Goal: Find specific page/section: Find specific page/section

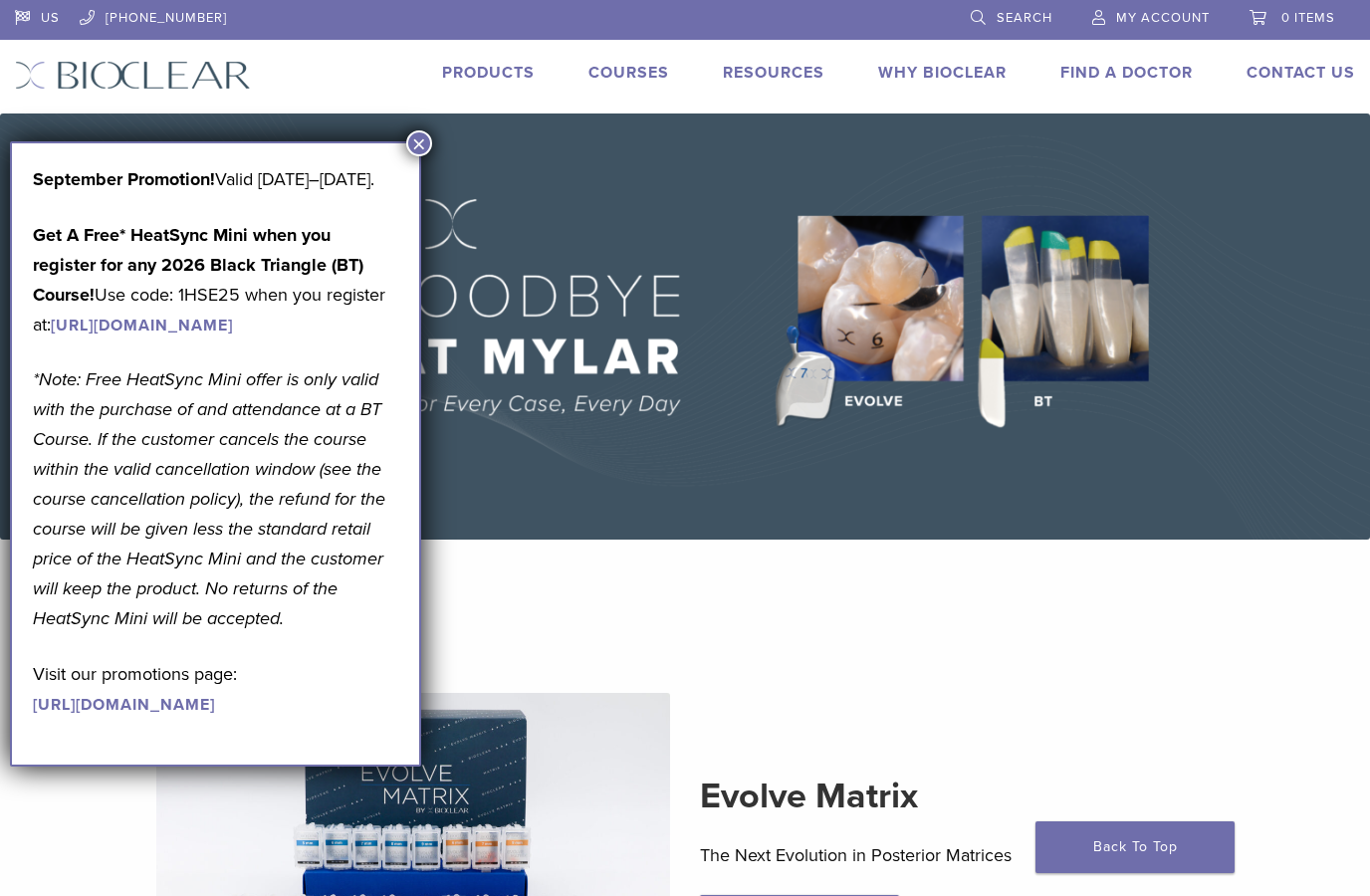
click at [418, 135] on button "×" at bounding box center [419, 143] width 26 height 26
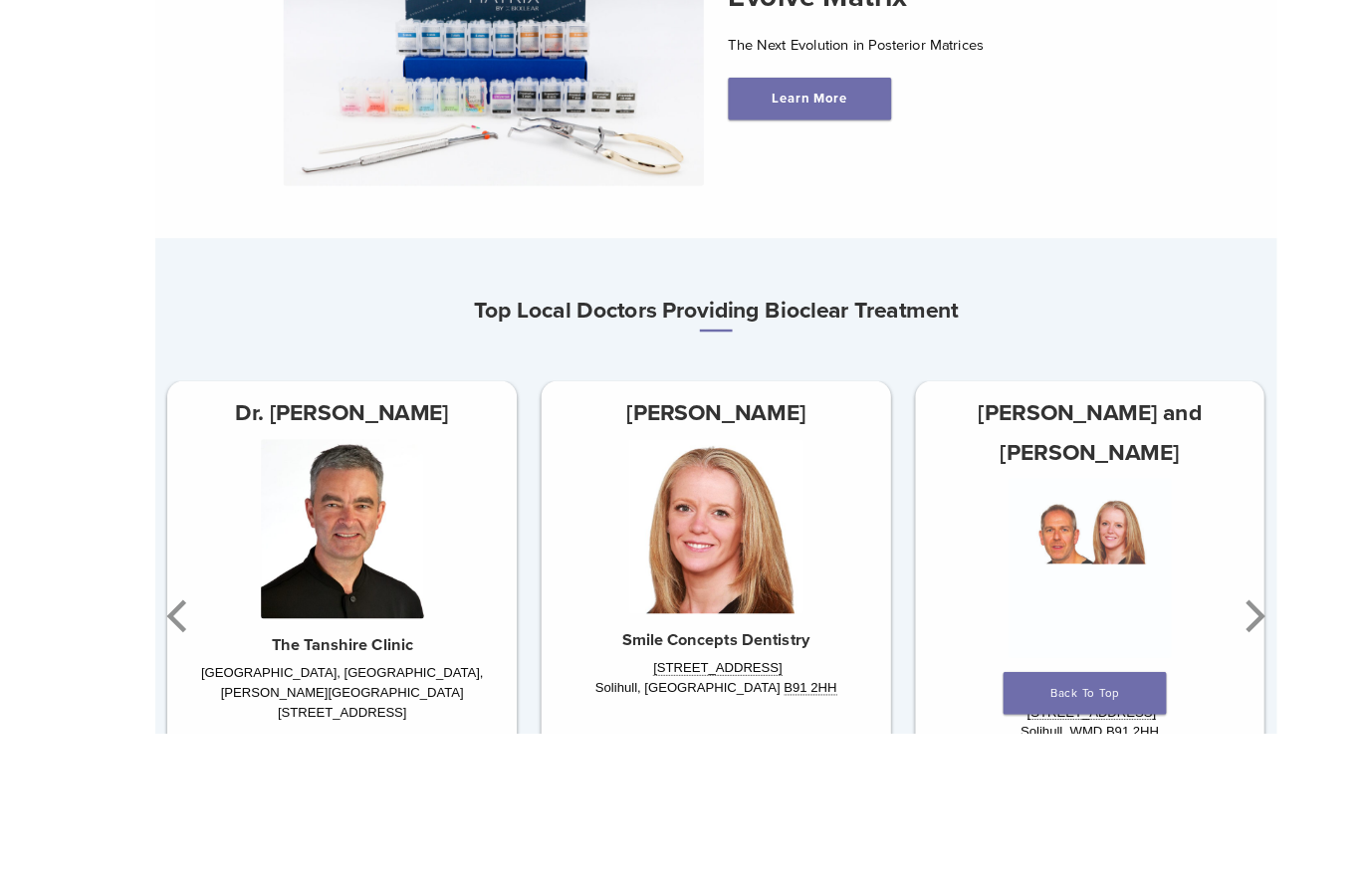
scroll to position [795, 0]
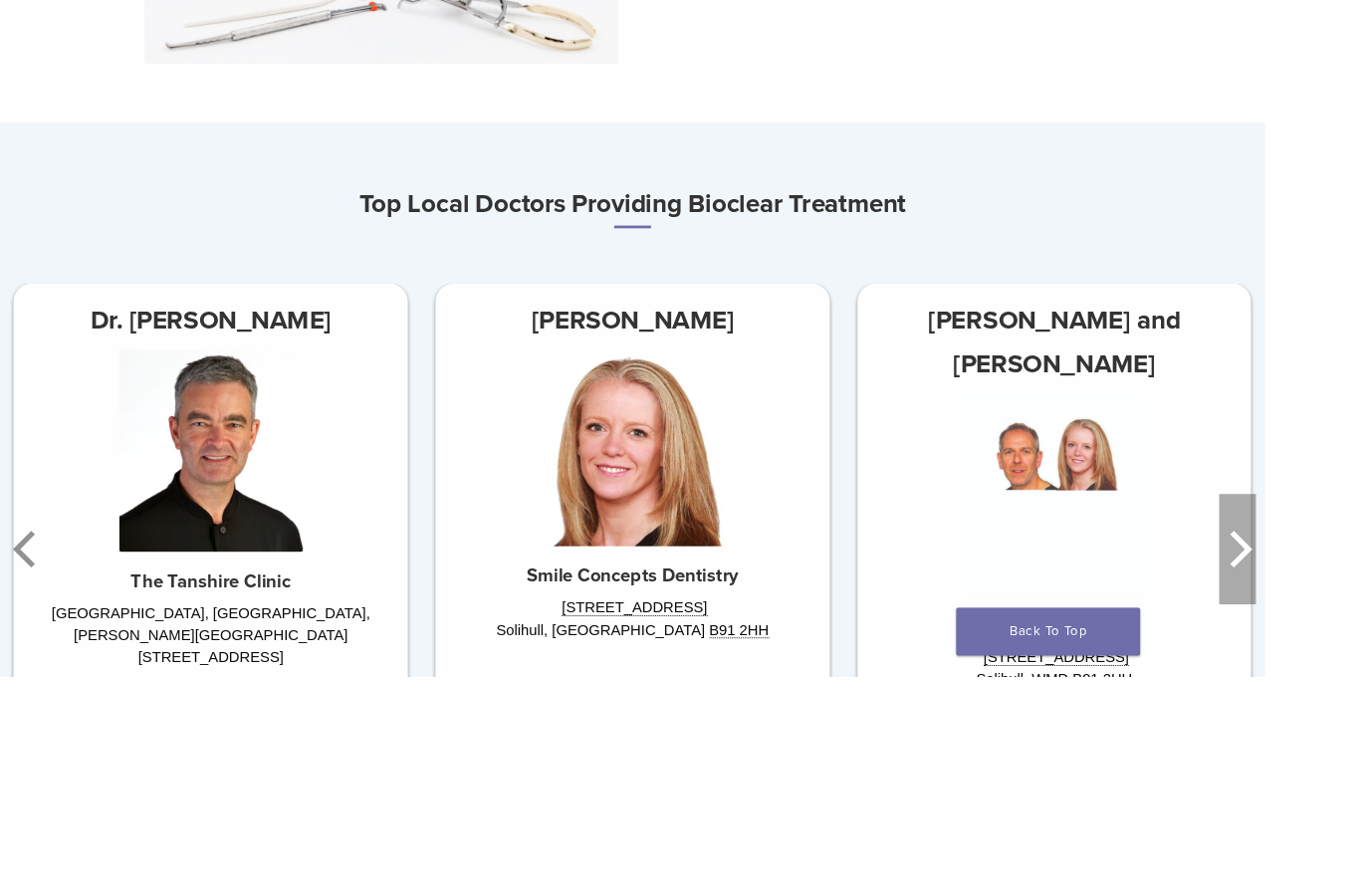
click at [1345, 738] on icon "Next" at bounding box center [1344, 758] width 24 height 40
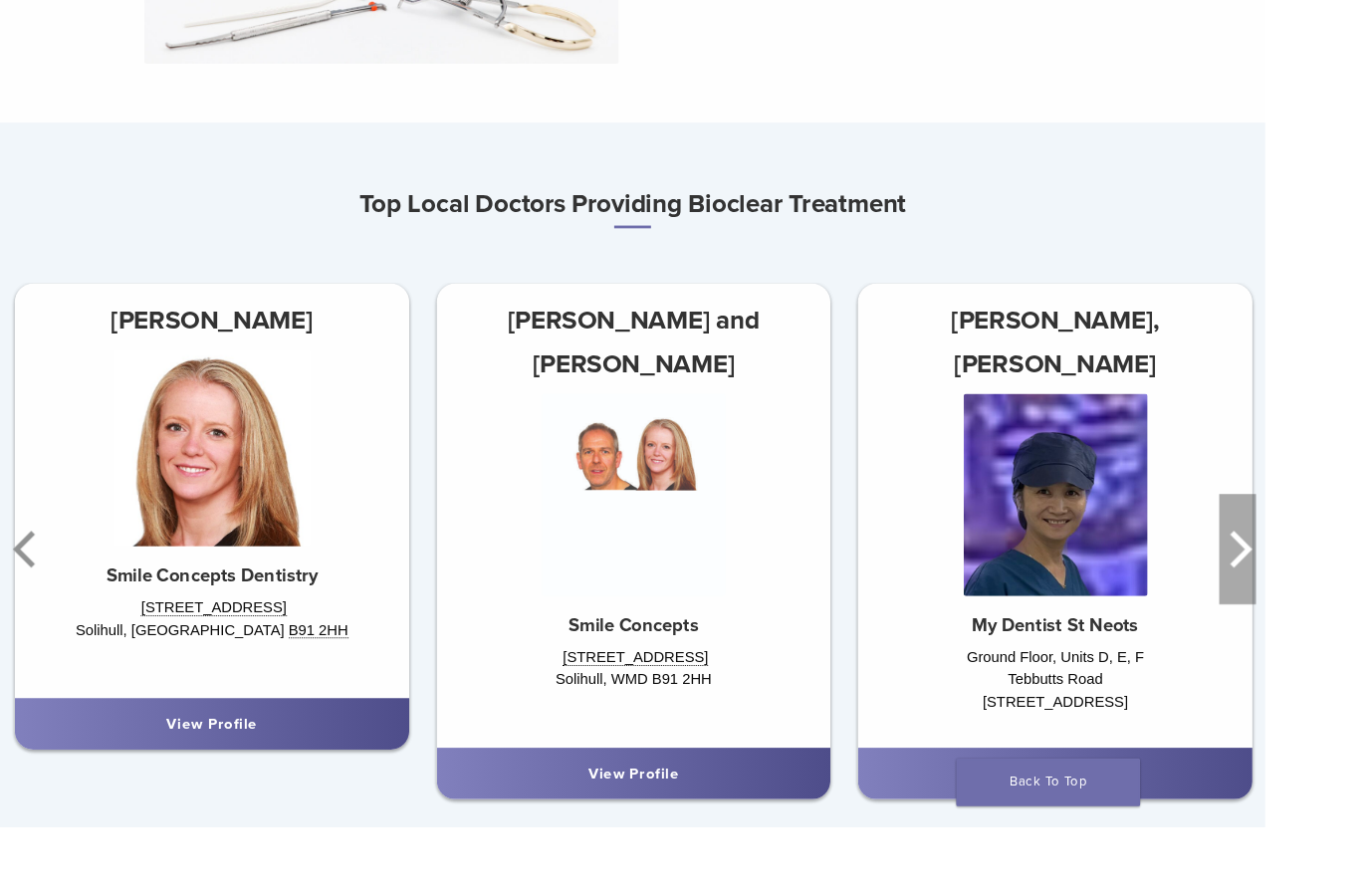
click at [1345, 596] on icon "Next" at bounding box center [1344, 595] width 24 height 40
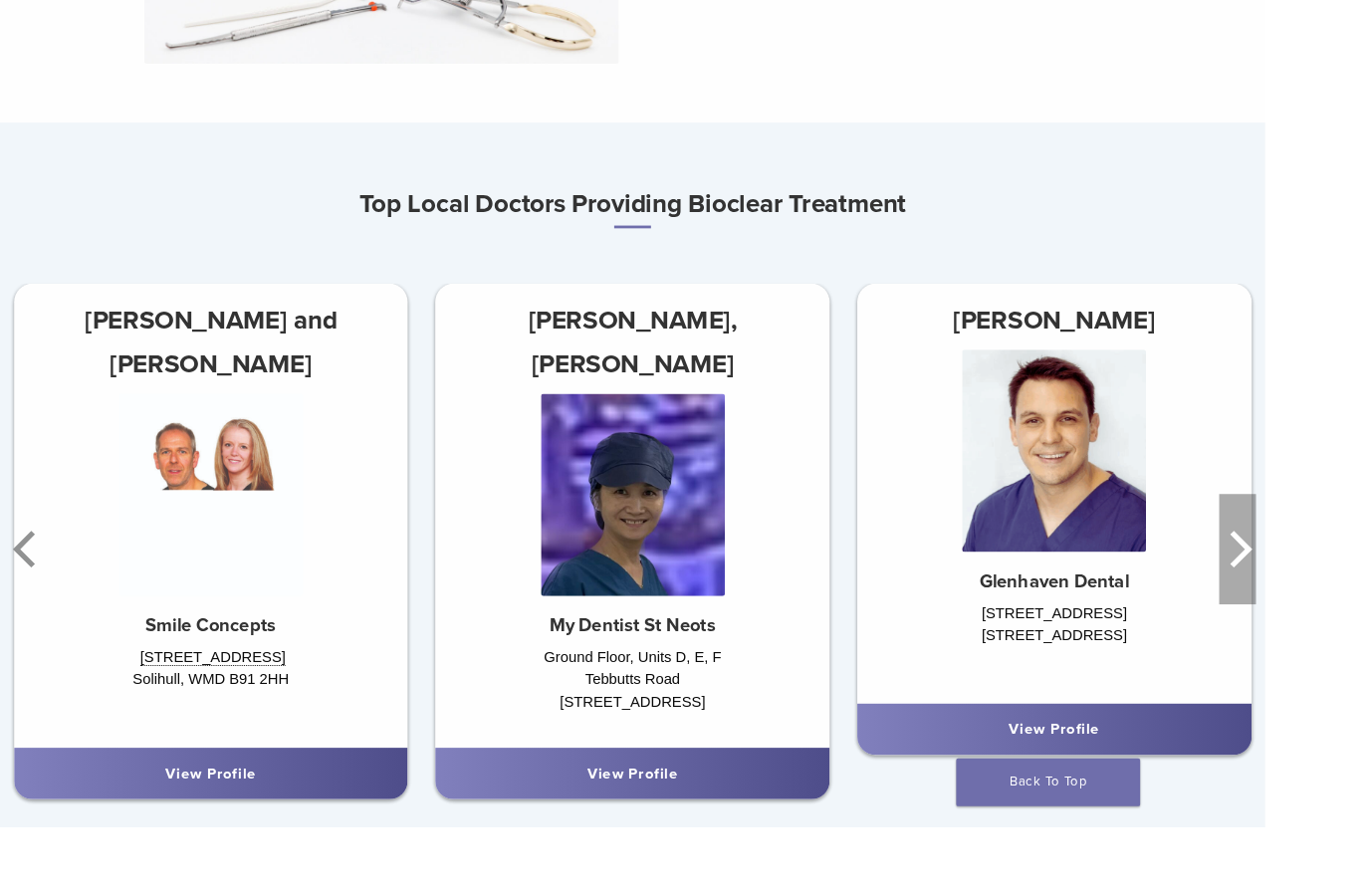
click at [1346, 596] on icon "Next" at bounding box center [1344, 595] width 24 height 40
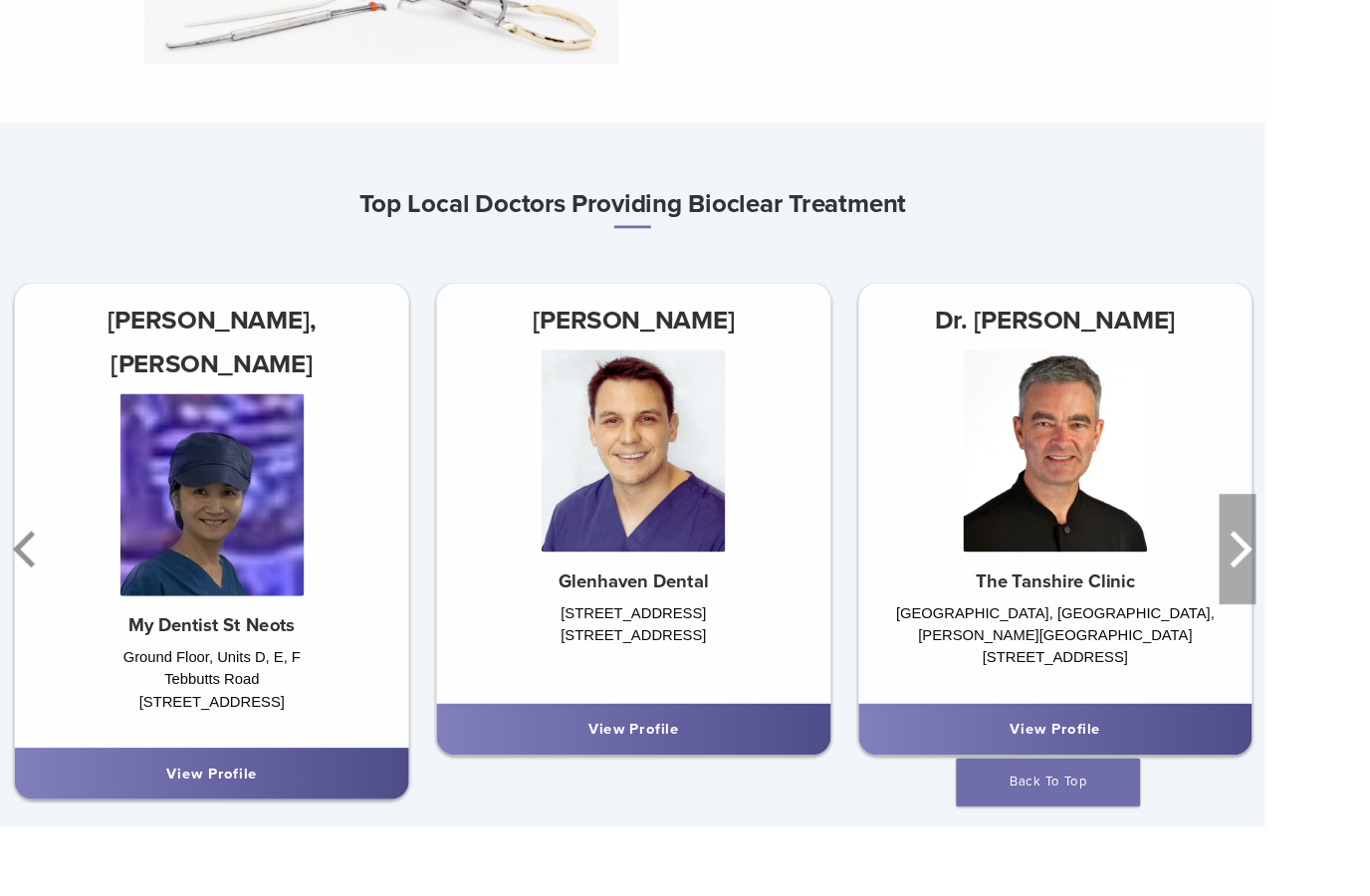
click at [1345, 596] on icon "Next" at bounding box center [1344, 595] width 24 height 40
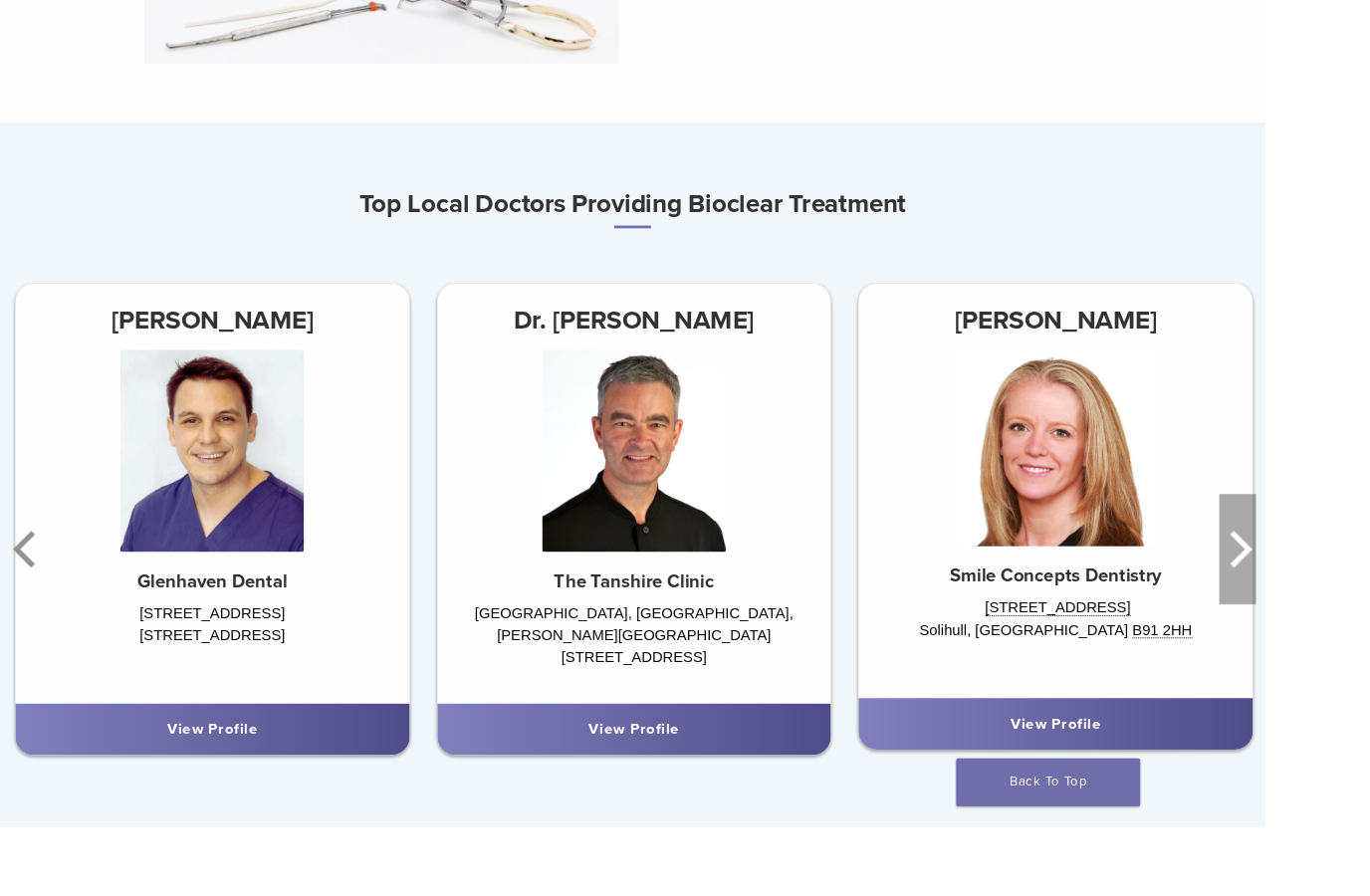
click at [1345, 596] on icon "Next" at bounding box center [1344, 595] width 24 height 40
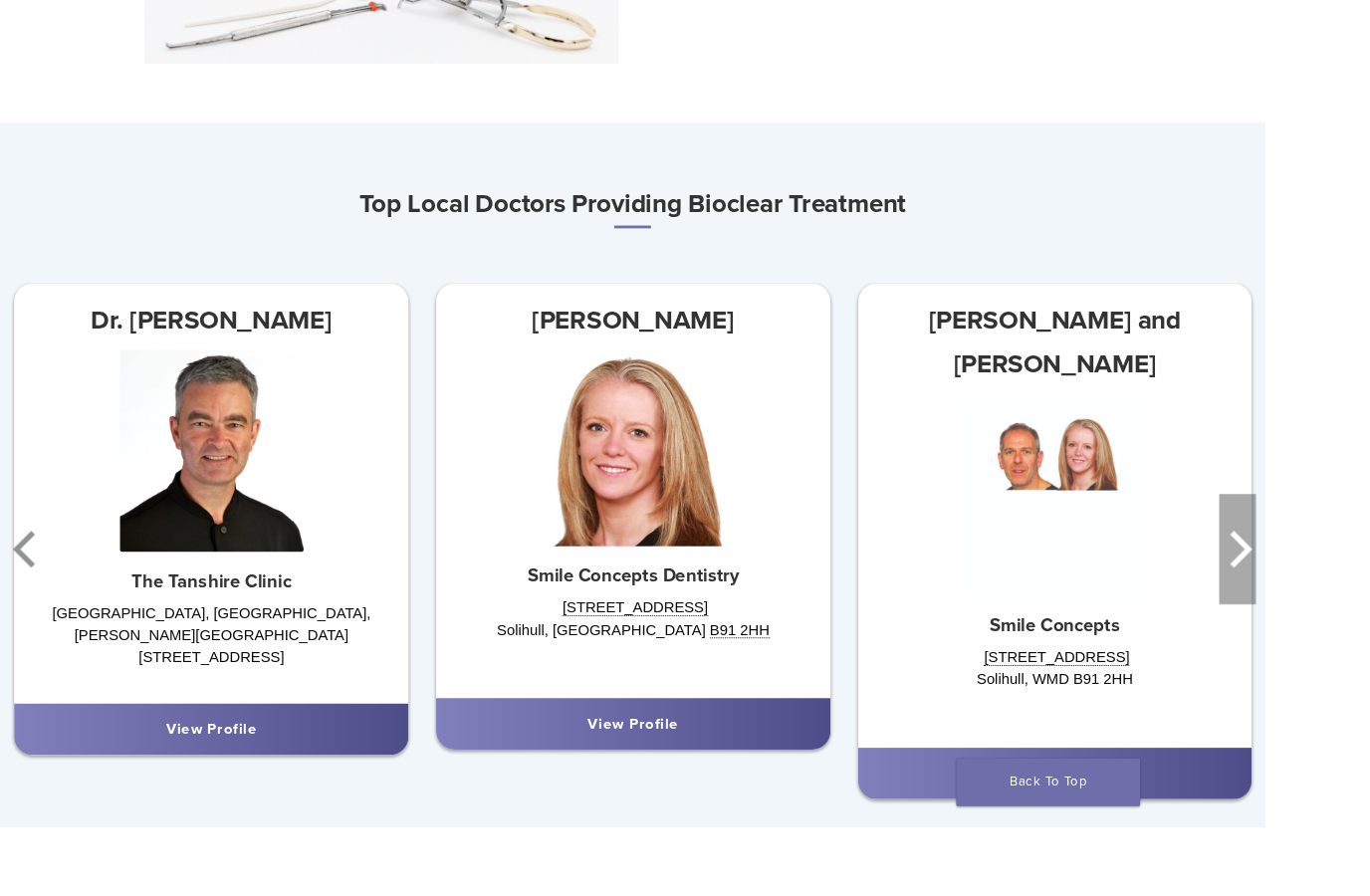
click at [1345, 596] on icon "Next" at bounding box center [1344, 595] width 24 height 40
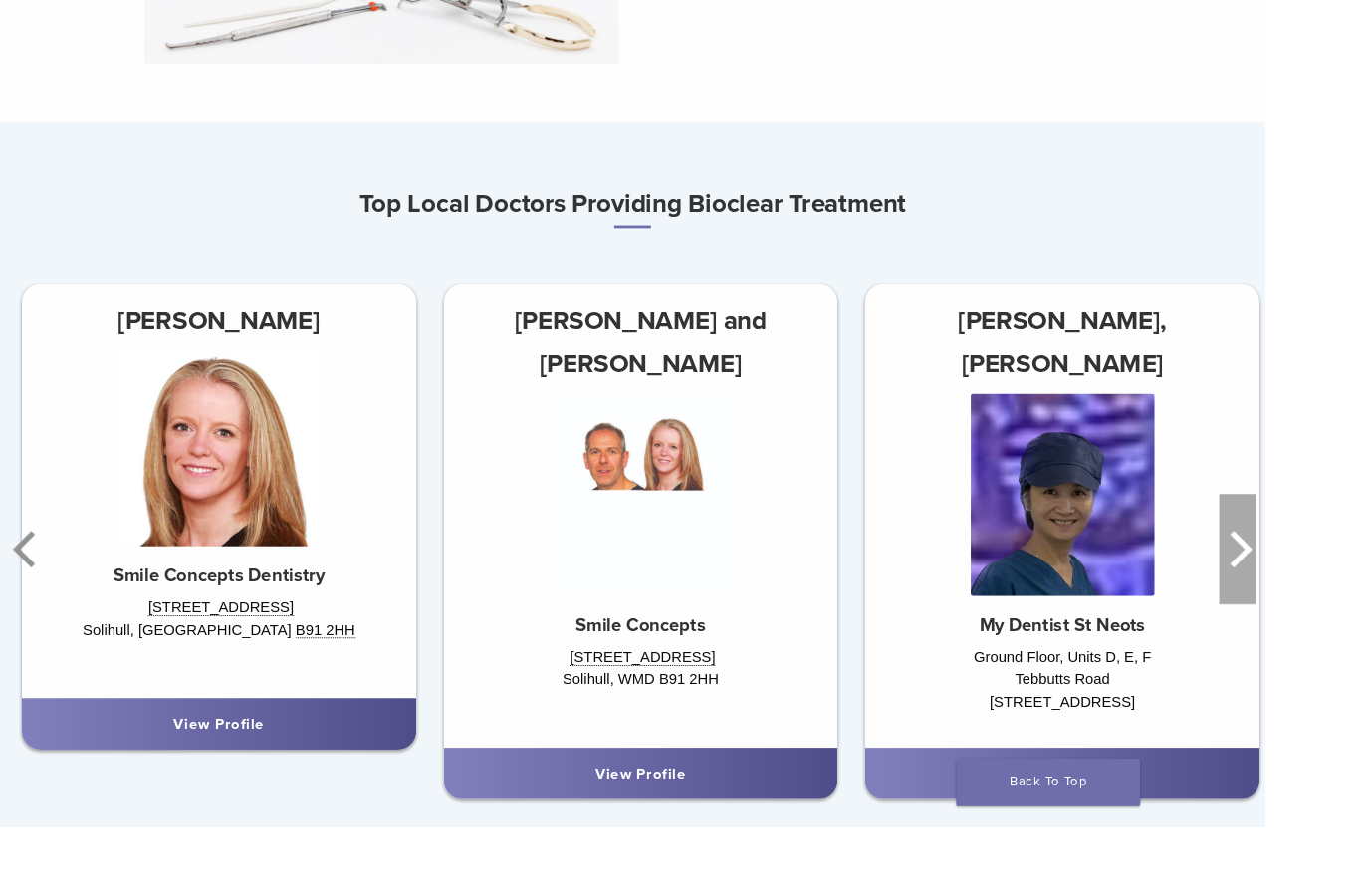
click at [1345, 596] on icon "Next" at bounding box center [1344, 595] width 24 height 40
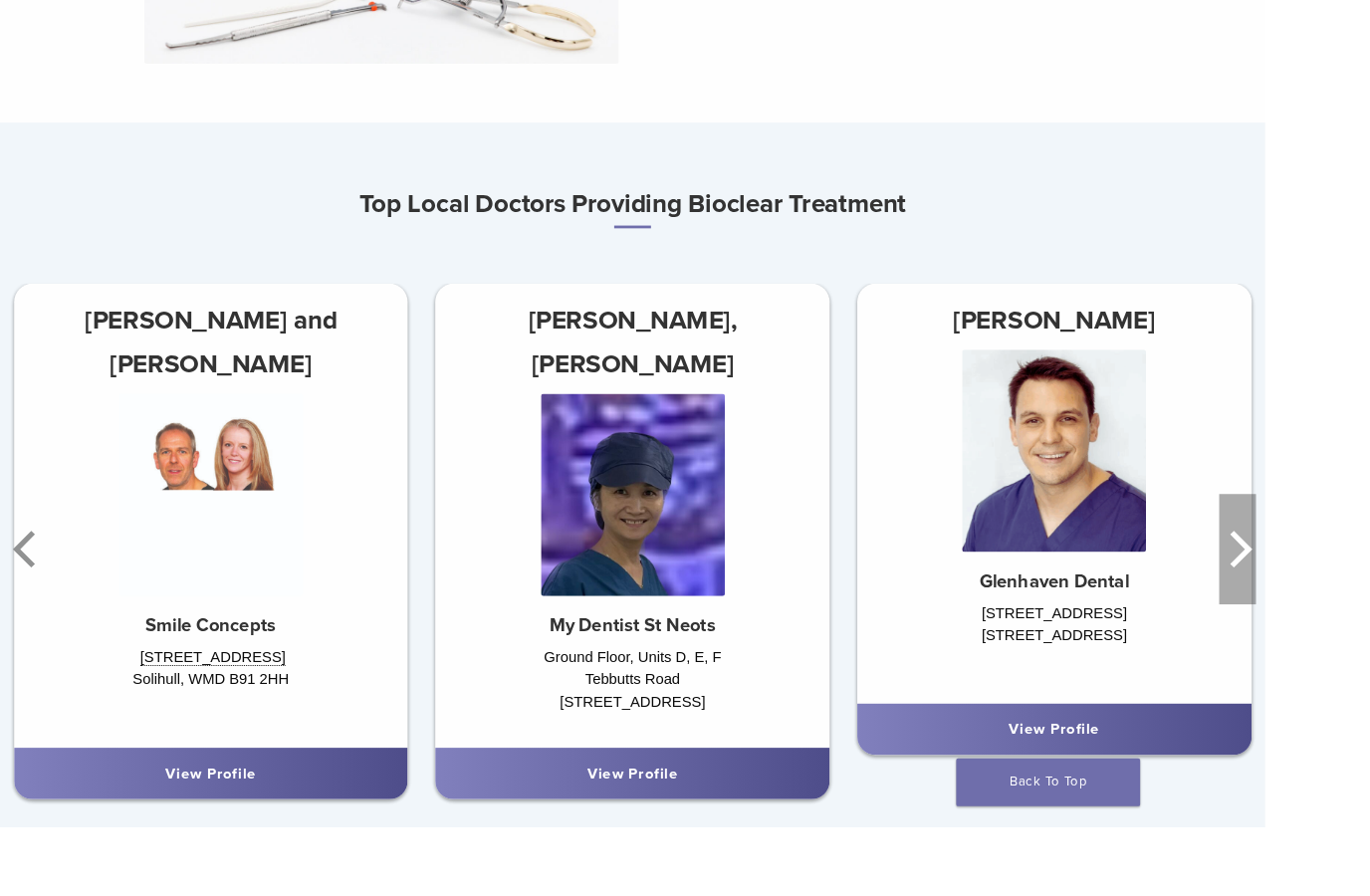
click at [1346, 596] on icon "Next" at bounding box center [1344, 595] width 24 height 40
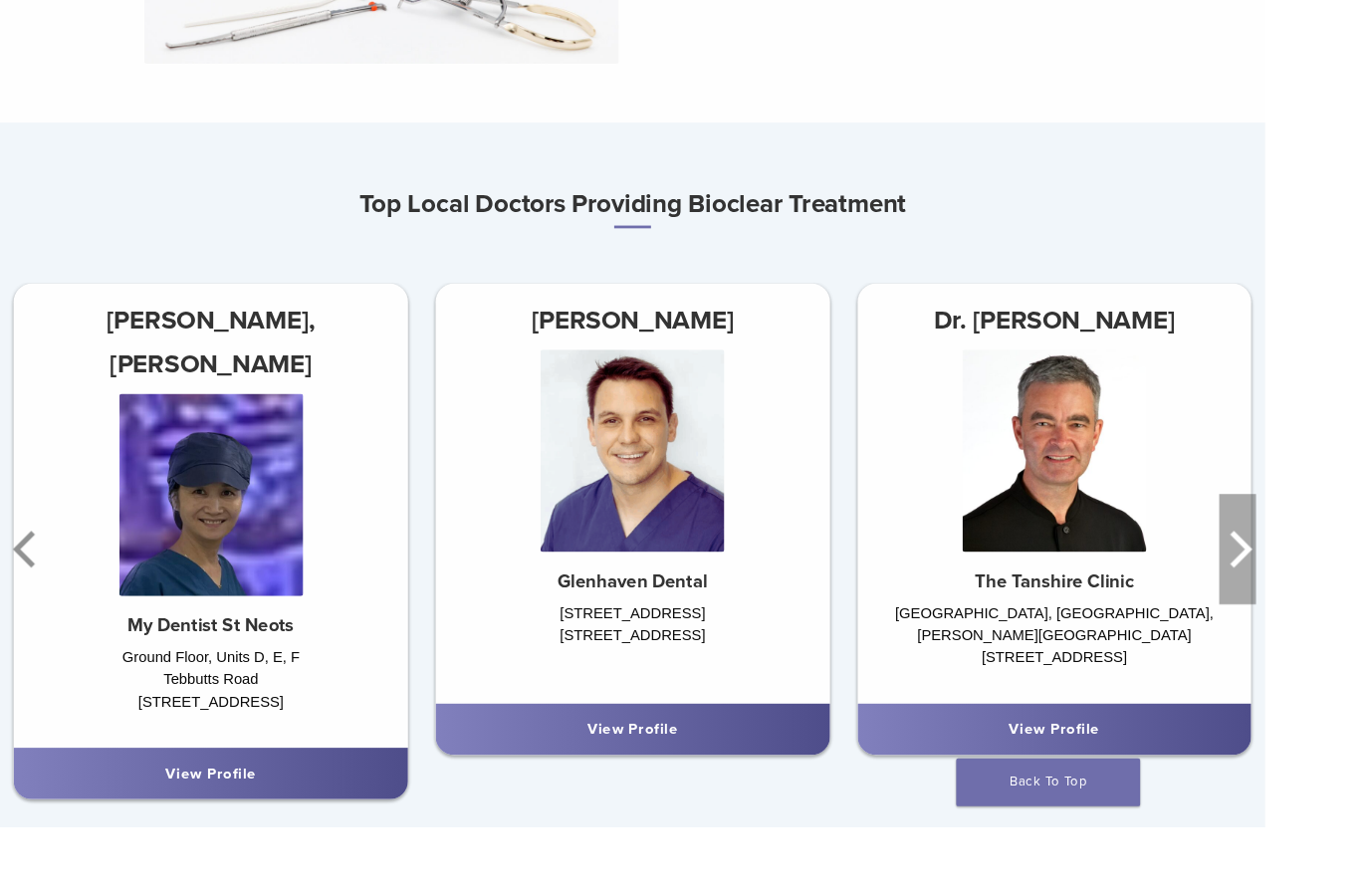
click at [1345, 596] on icon "Next" at bounding box center [1344, 595] width 24 height 40
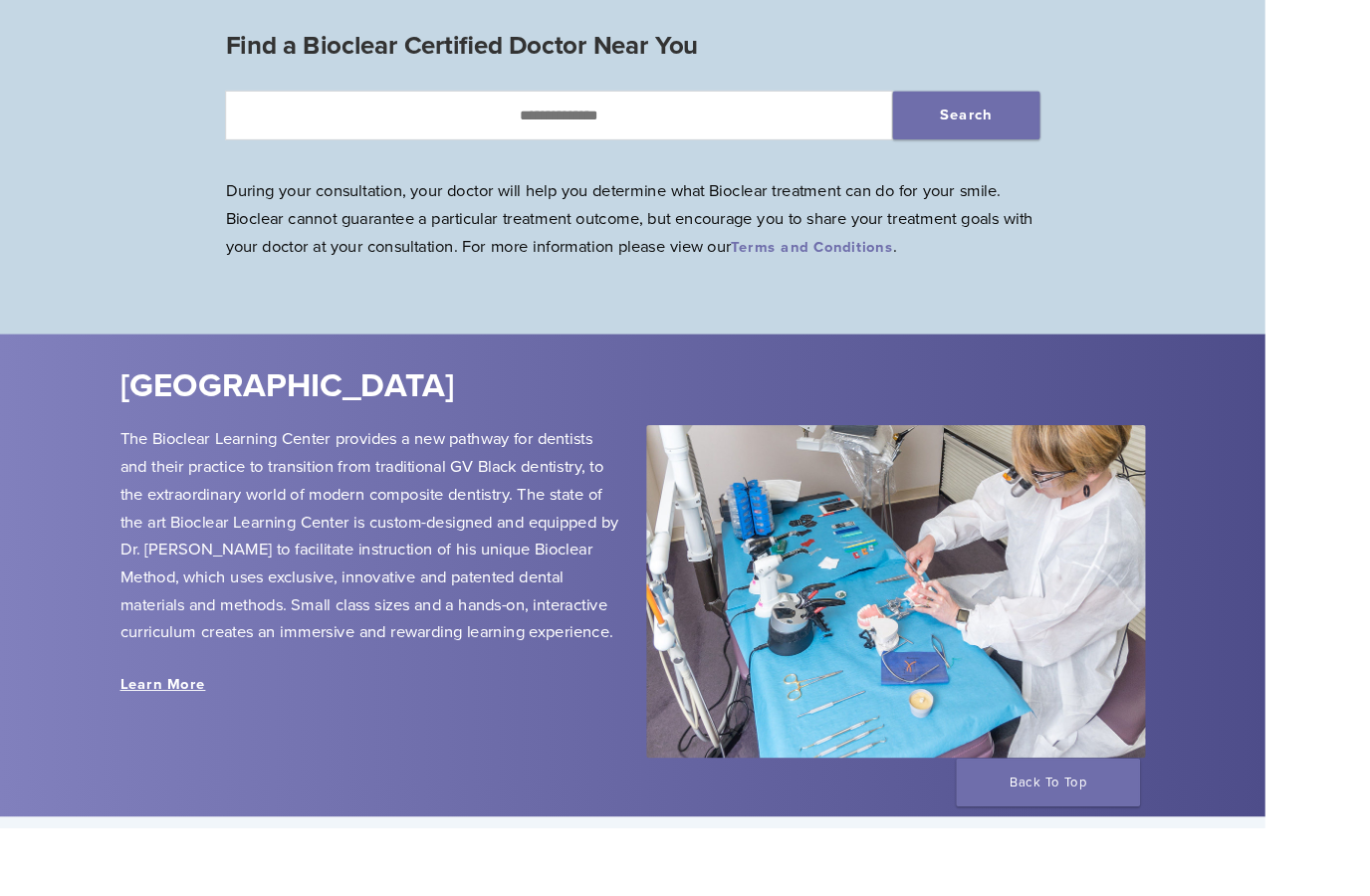
scroll to position [1957, 0]
click at [742, 95] on div "Find a Bioclear Certified Doctor Near You Search During your consultation, your…" at bounding box center [684, 168] width 913 height 282
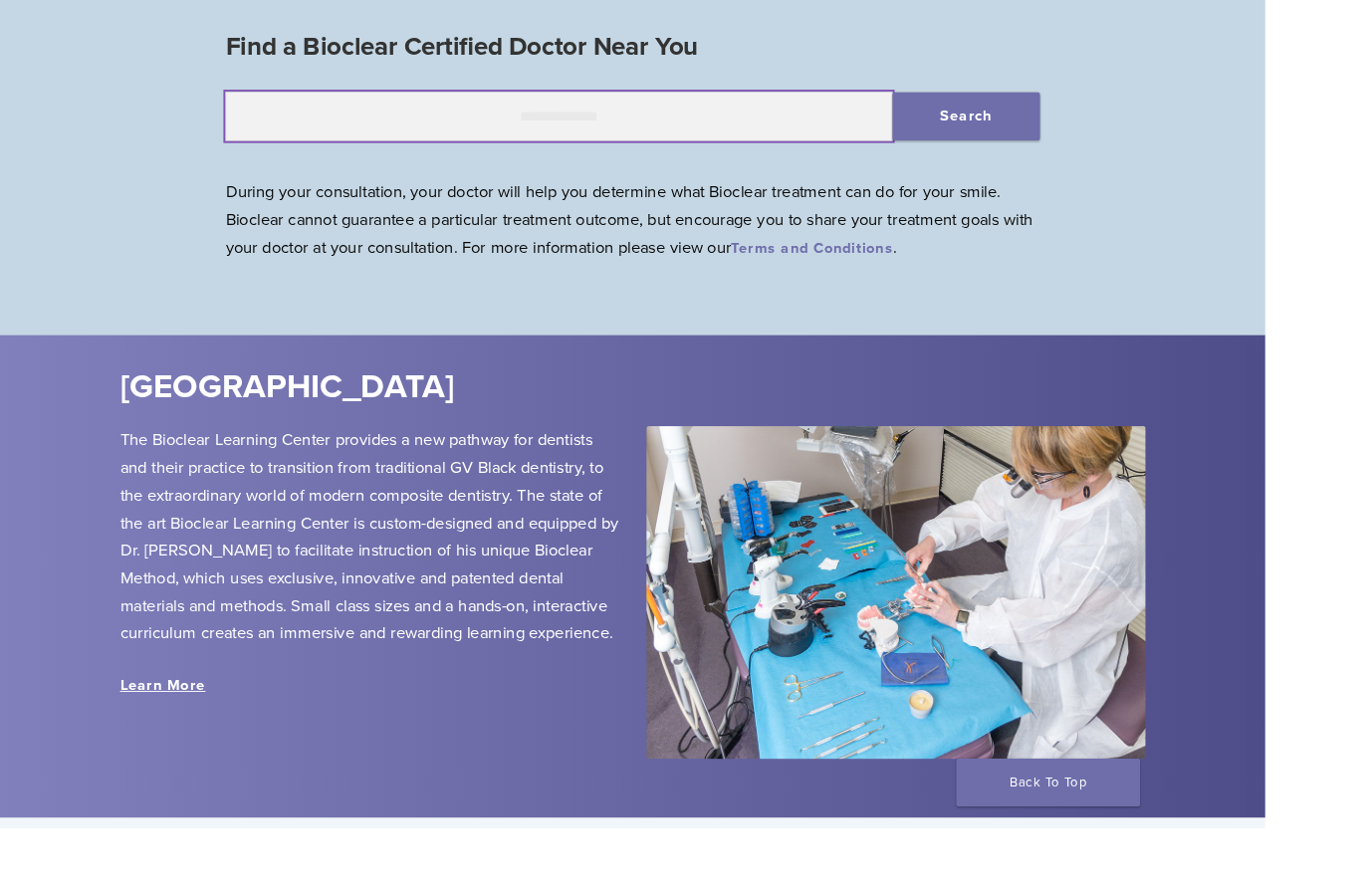
click at [736, 123] on input "text" at bounding box center [605, 127] width 722 height 54
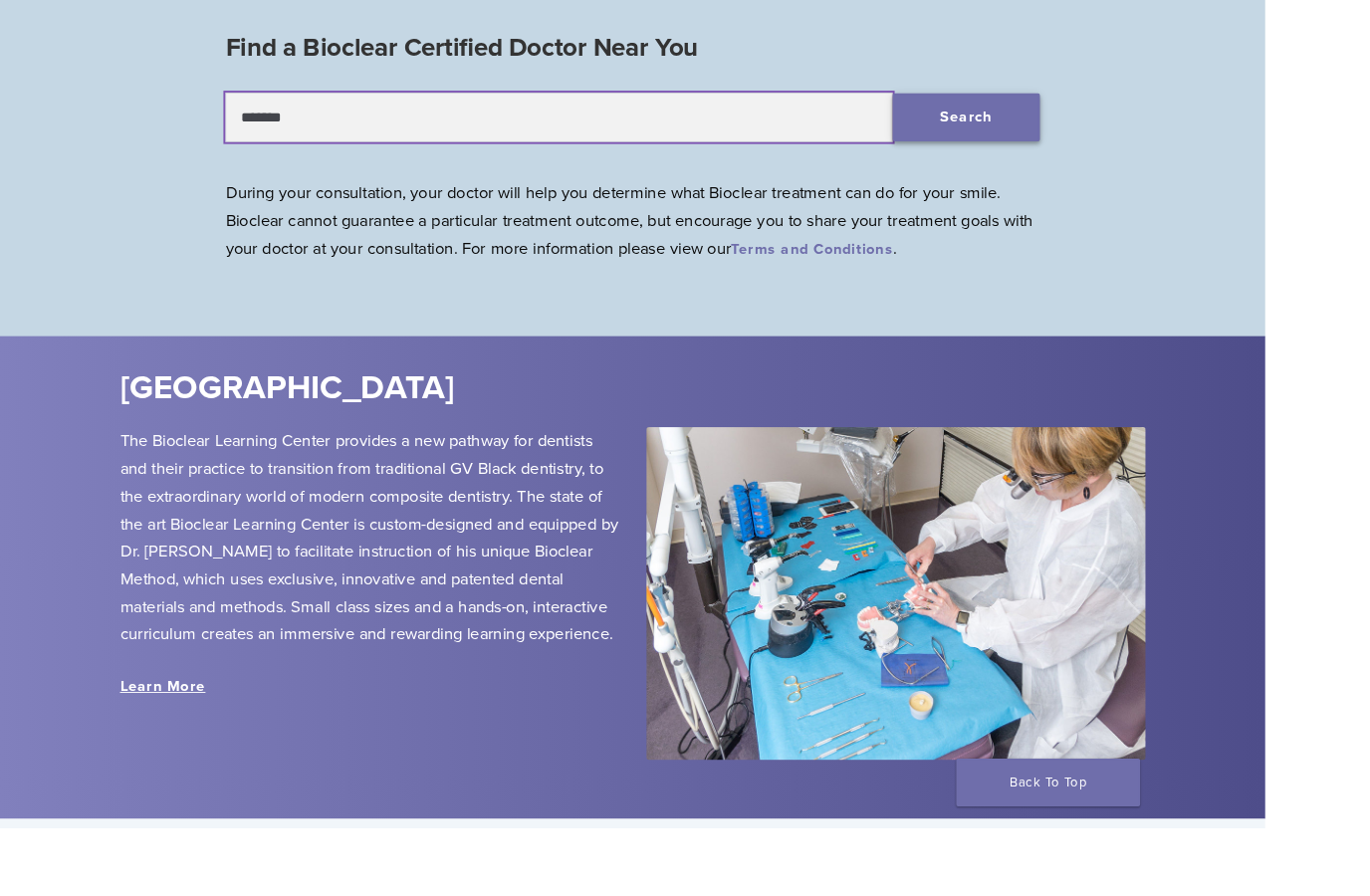
type input "*******"
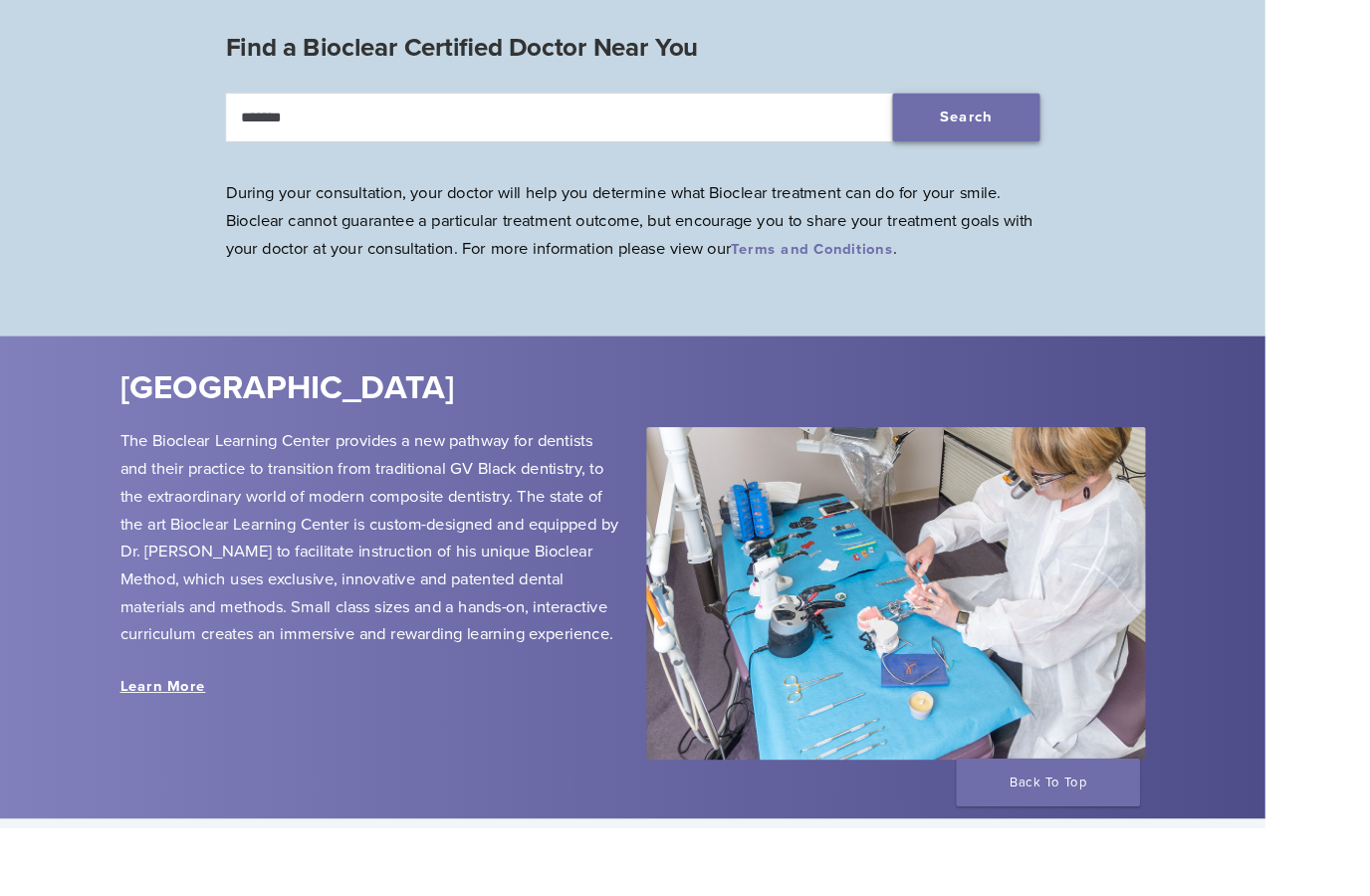
click at [1084, 105] on button "Search" at bounding box center [1046, 128] width 159 height 52
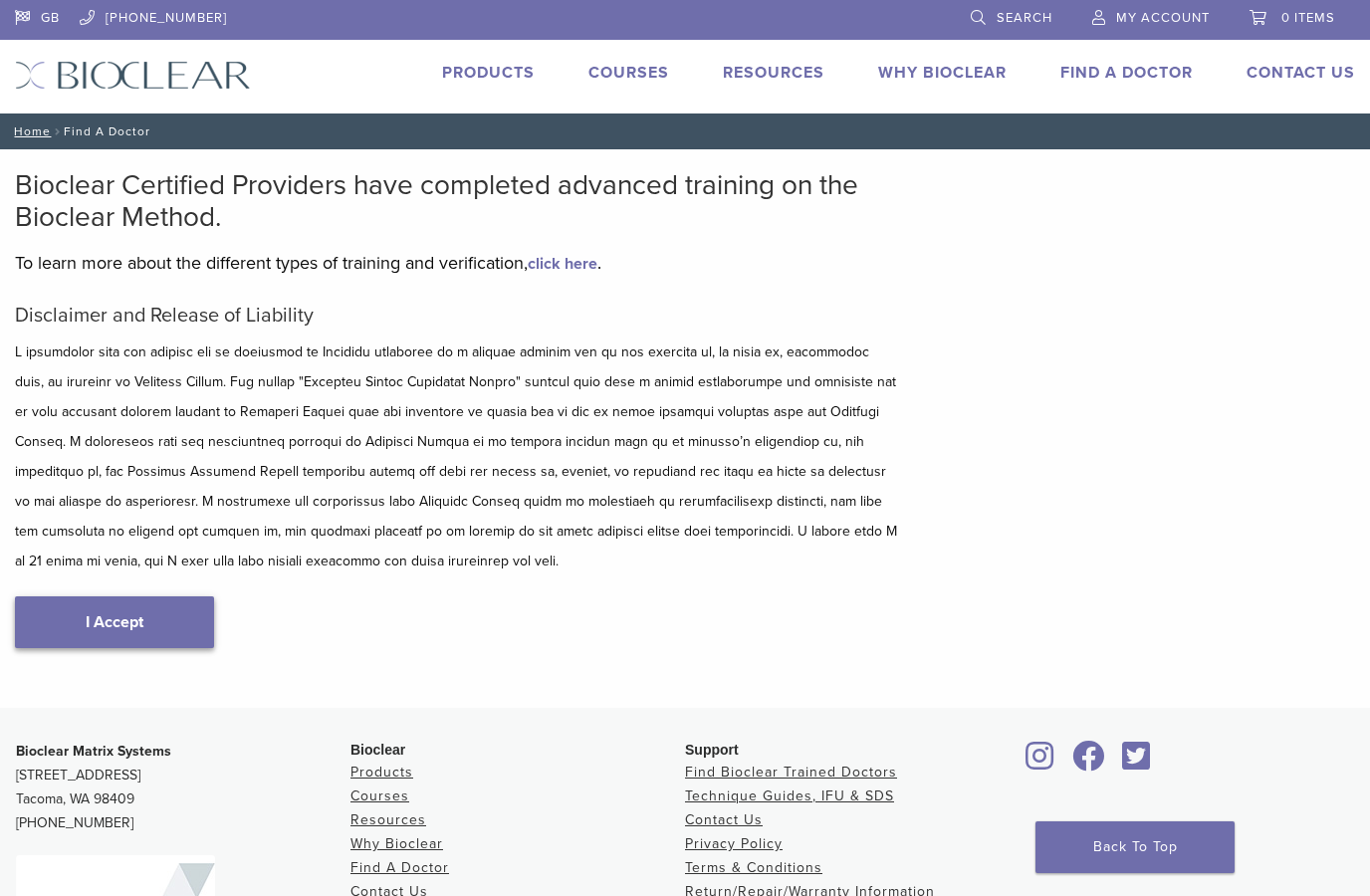
click at [97, 618] on link "I Accept" at bounding box center [114, 622] width 199 height 52
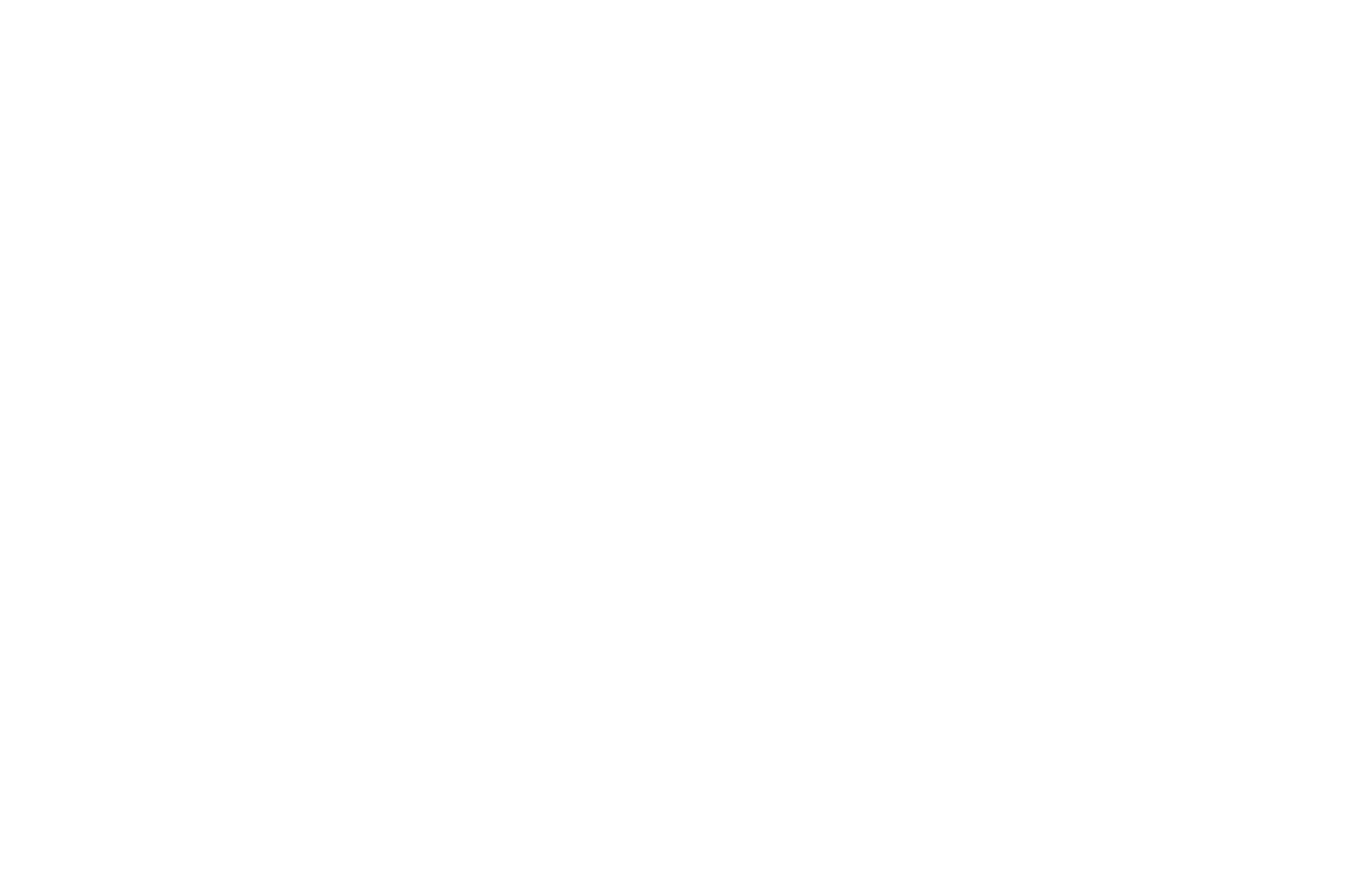
scroll to position [210, 0]
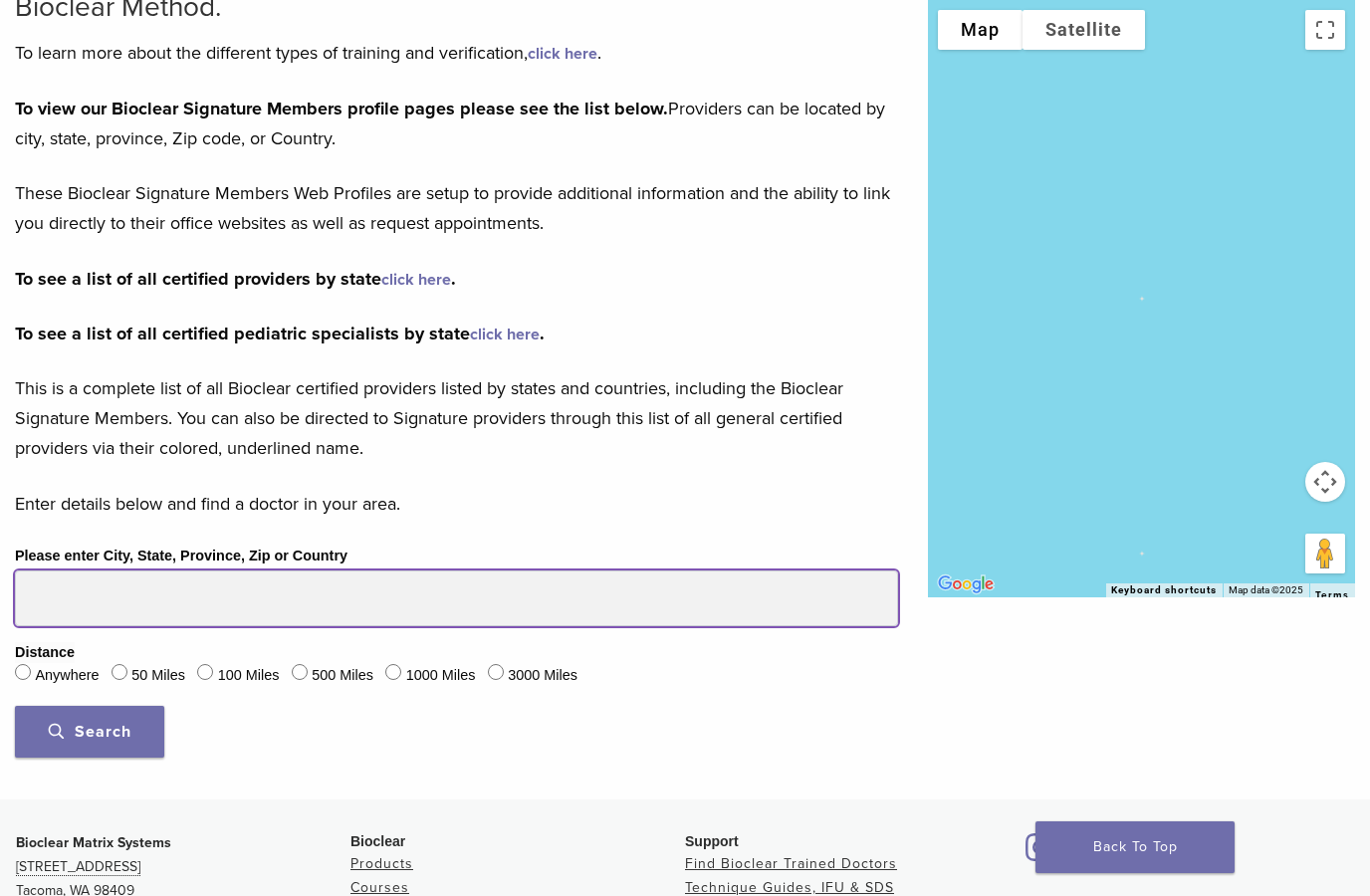
click at [374, 596] on input "Please enter City, State, Province, Zip or Country" at bounding box center [456, 598] width 883 height 56
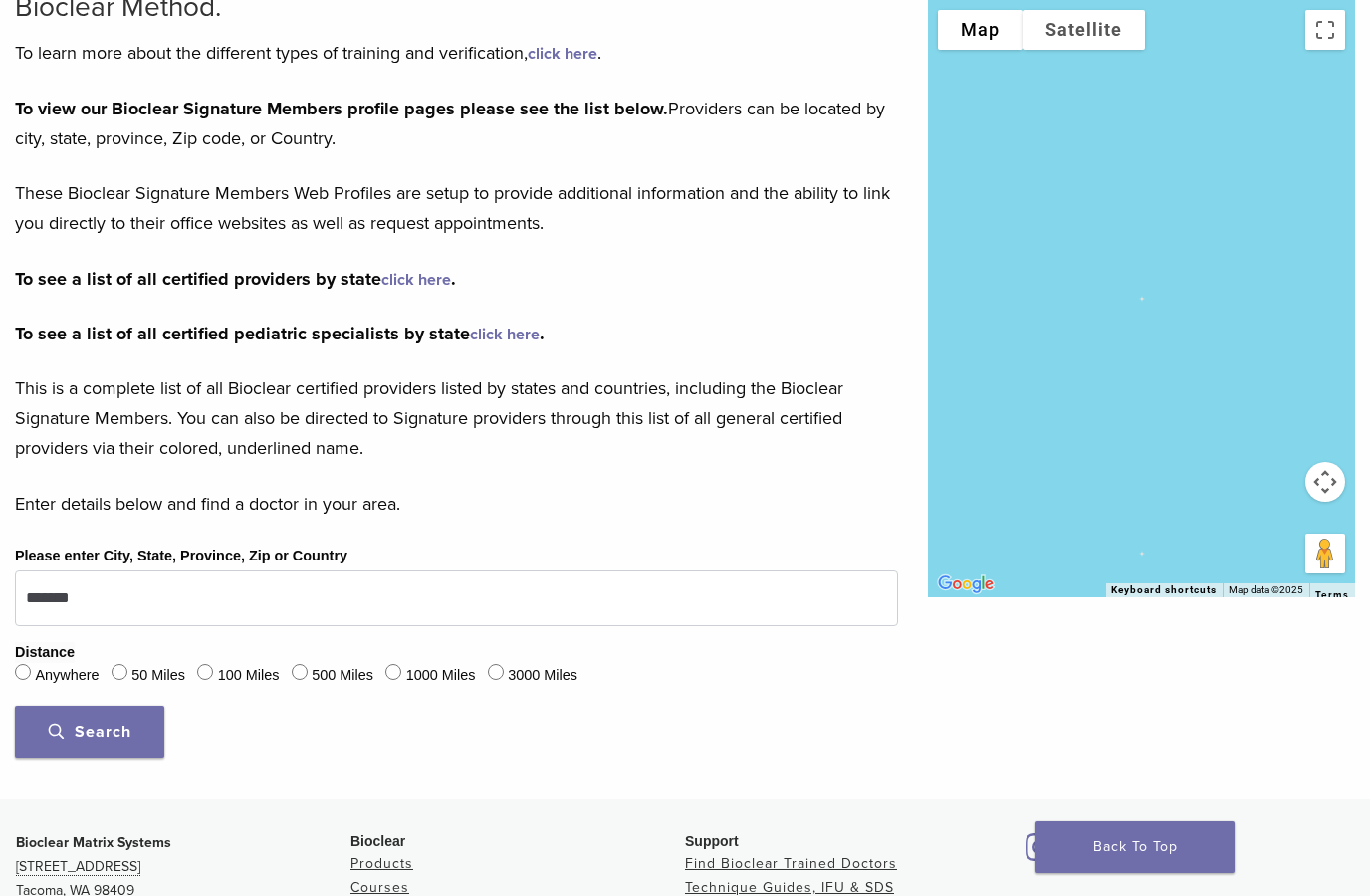
click at [118, 733] on span "Search" at bounding box center [90, 732] width 83 height 20
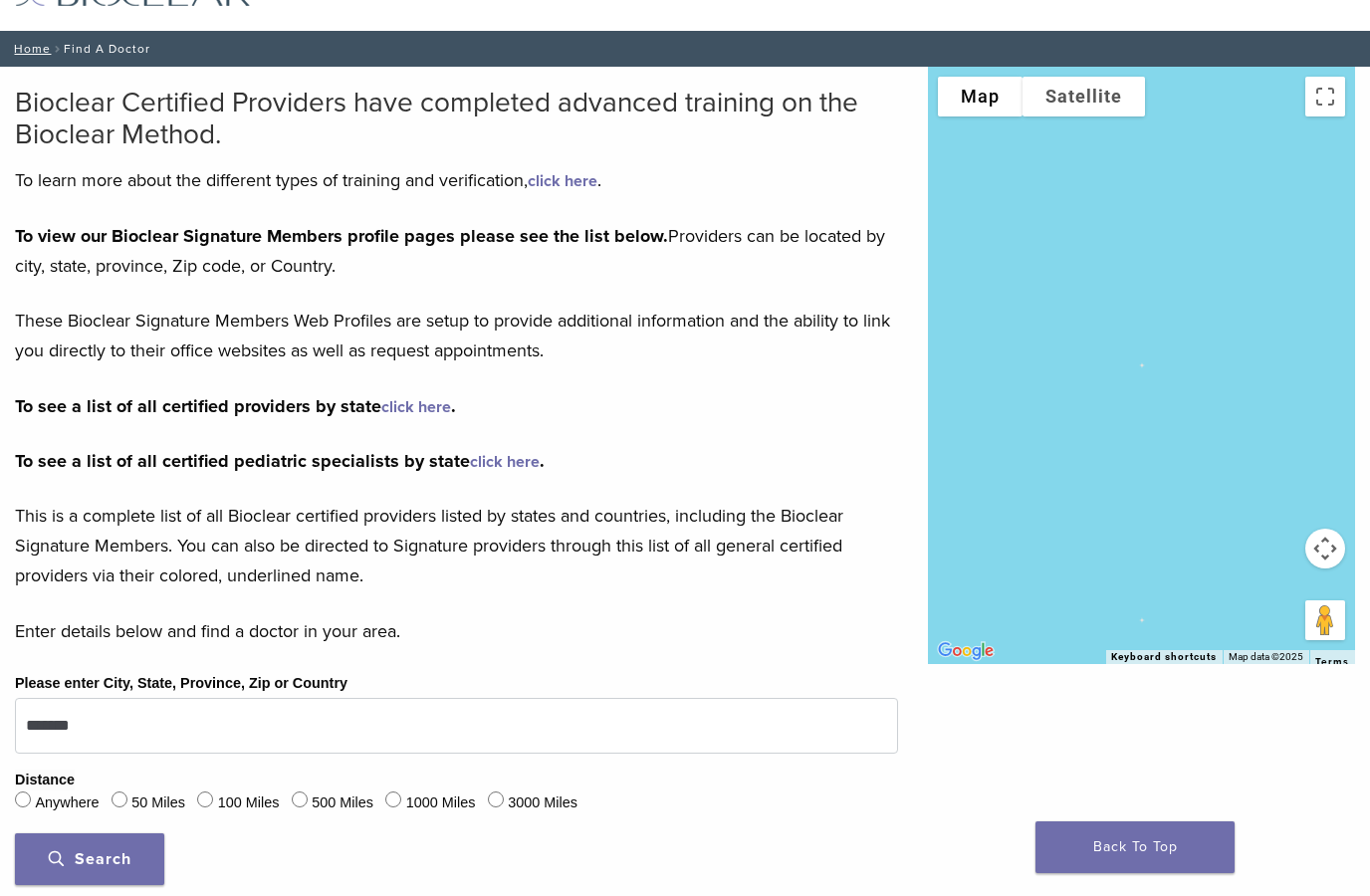
scroll to position [61, 0]
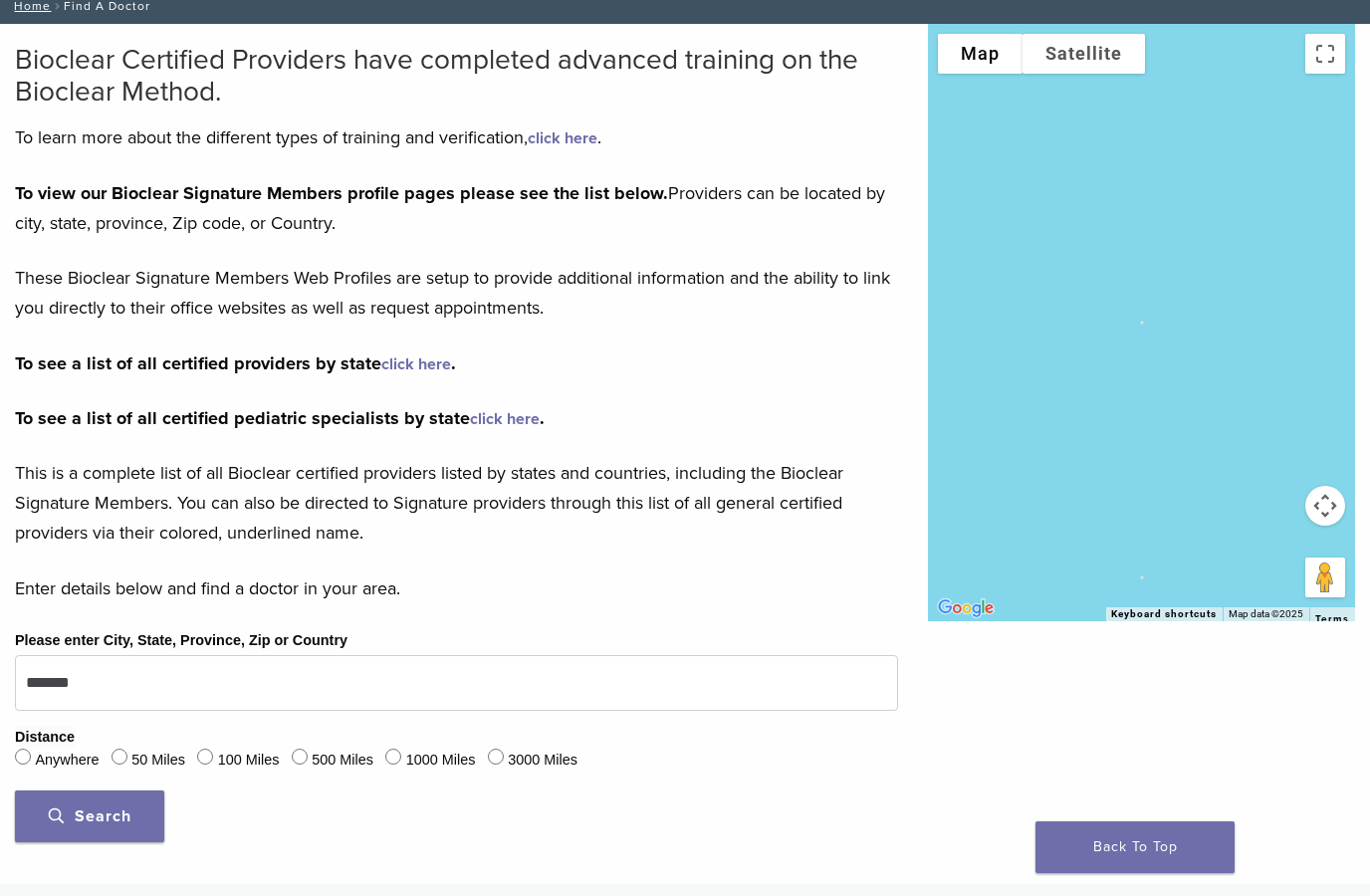
scroll to position [126, 0]
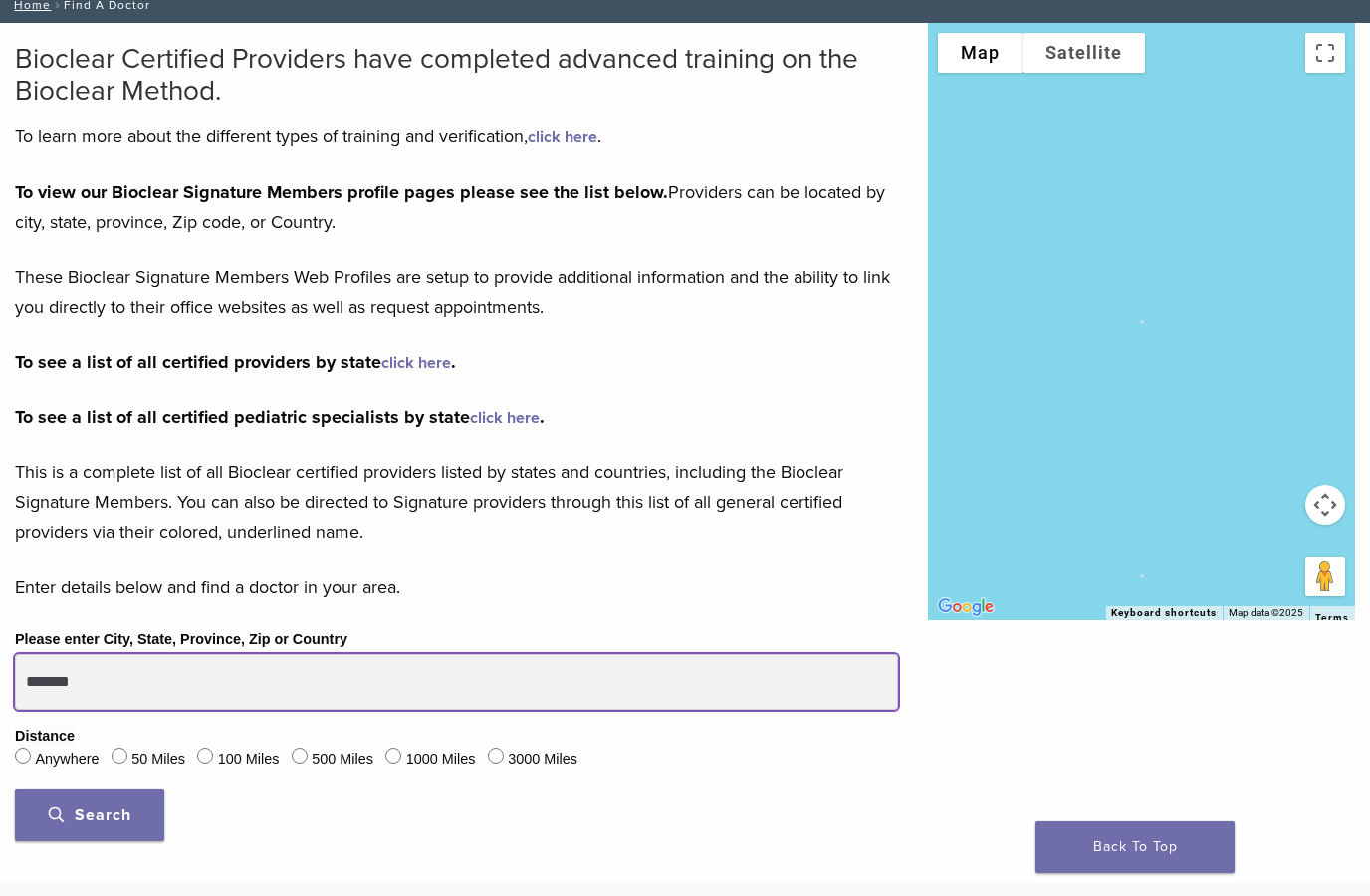
click at [395, 680] on input "*******" at bounding box center [456, 682] width 883 height 56
type input "**********"
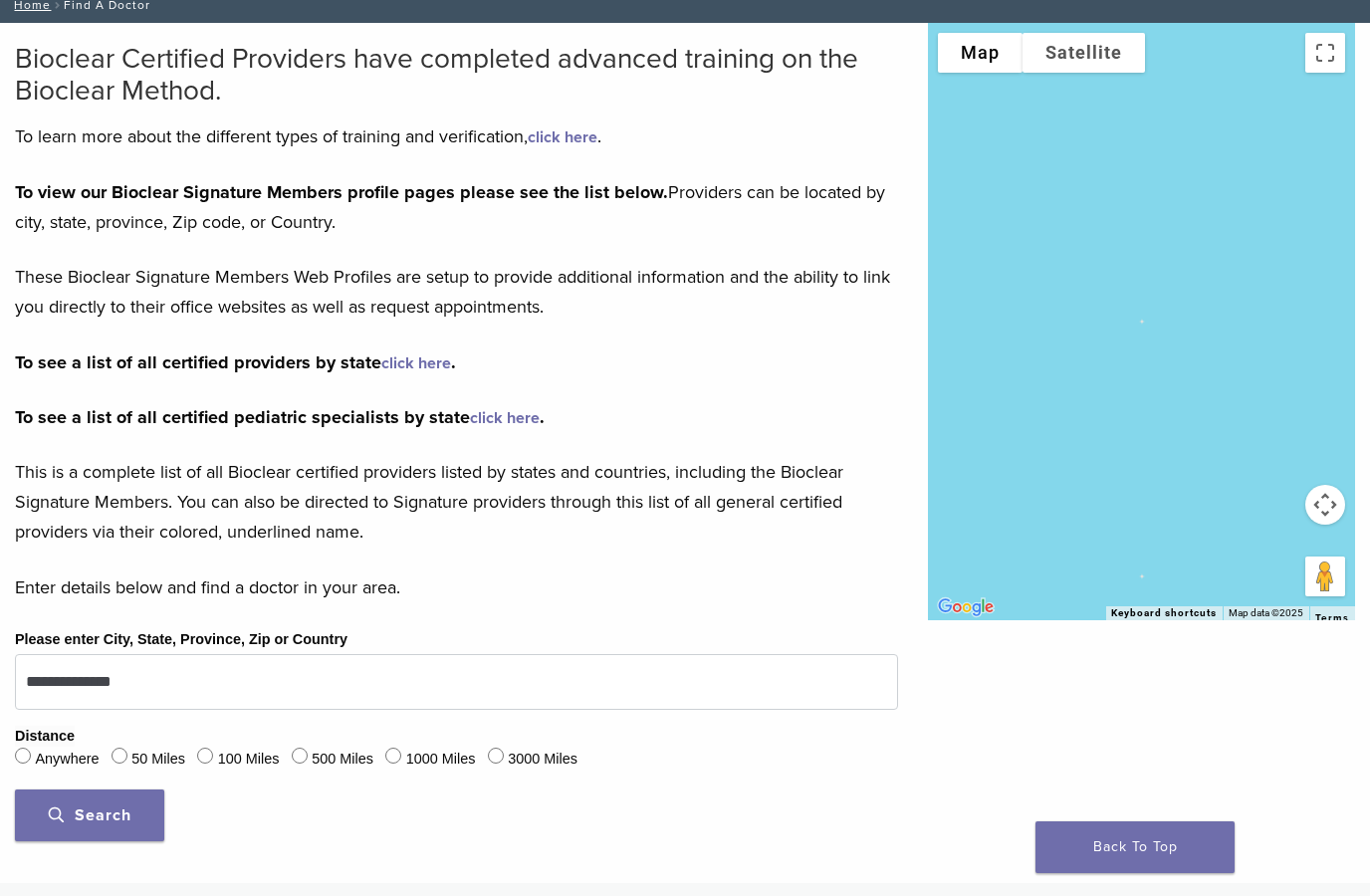
click at [119, 809] on span "Search" at bounding box center [90, 815] width 83 height 20
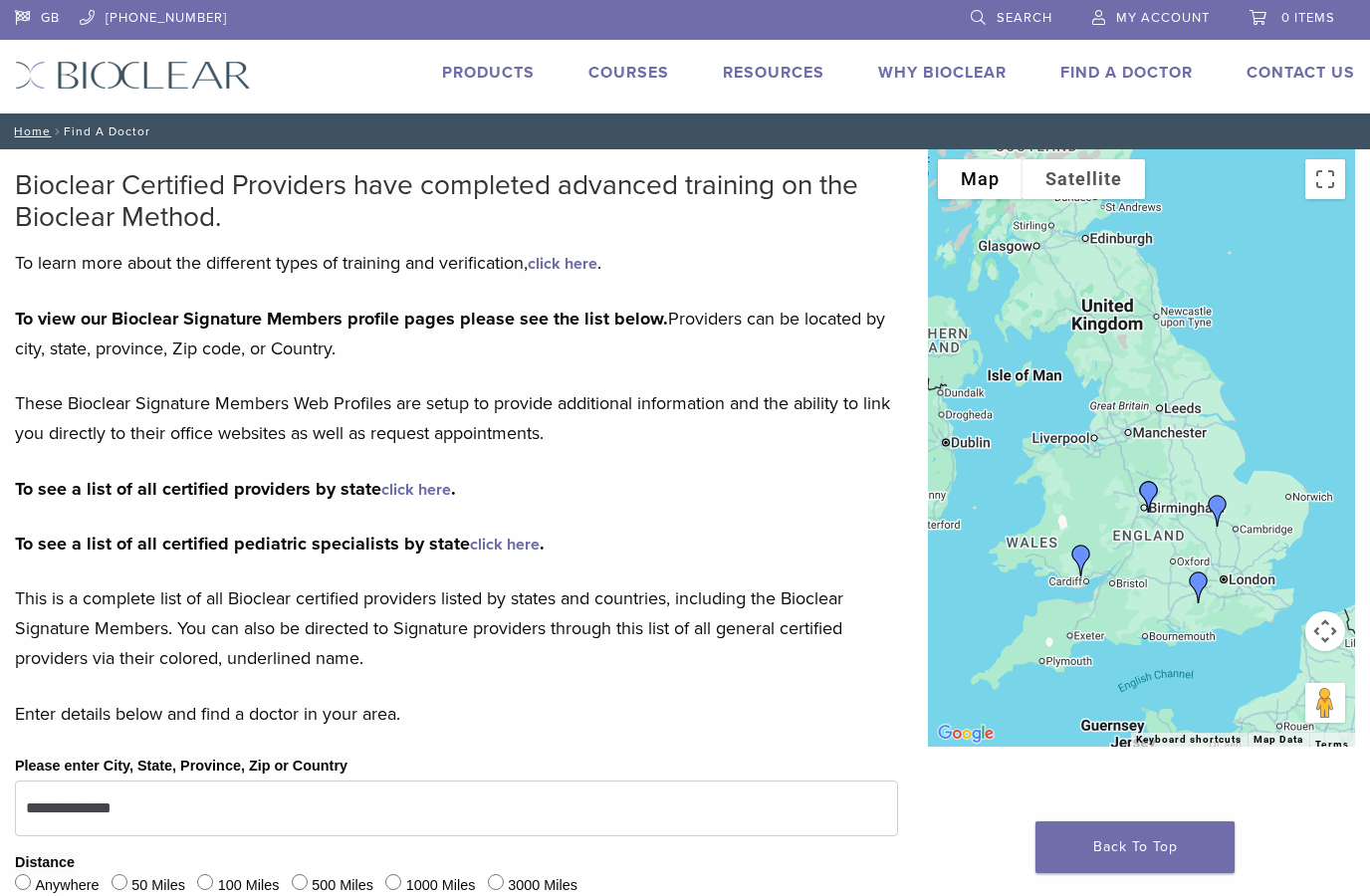
click at [501, 73] on link "Products" at bounding box center [488, 73] width 93 height 20
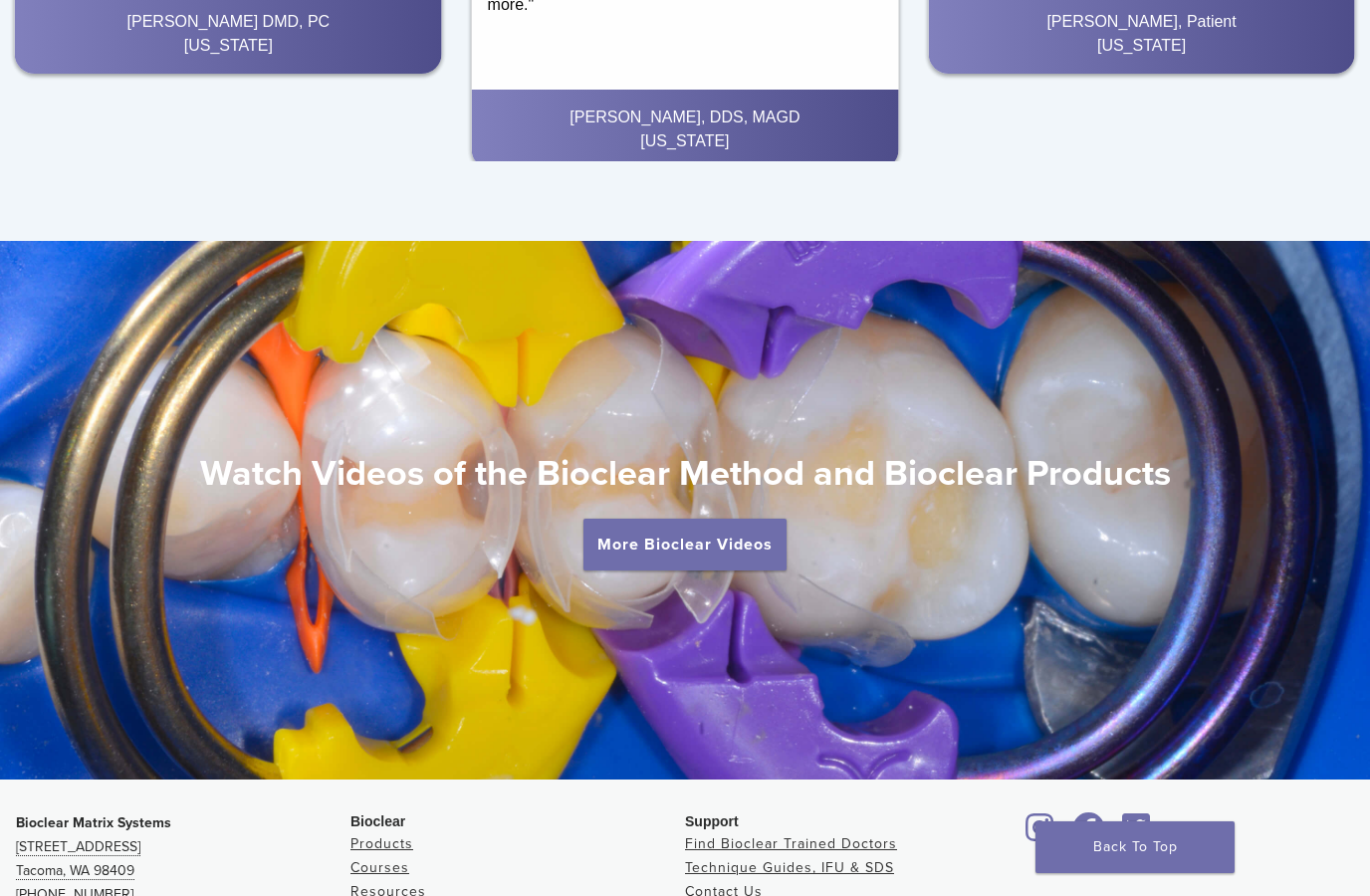
scroll to position [3265, 0]
